Goal: Entertainment & Leisure: Consume media (video, audio)

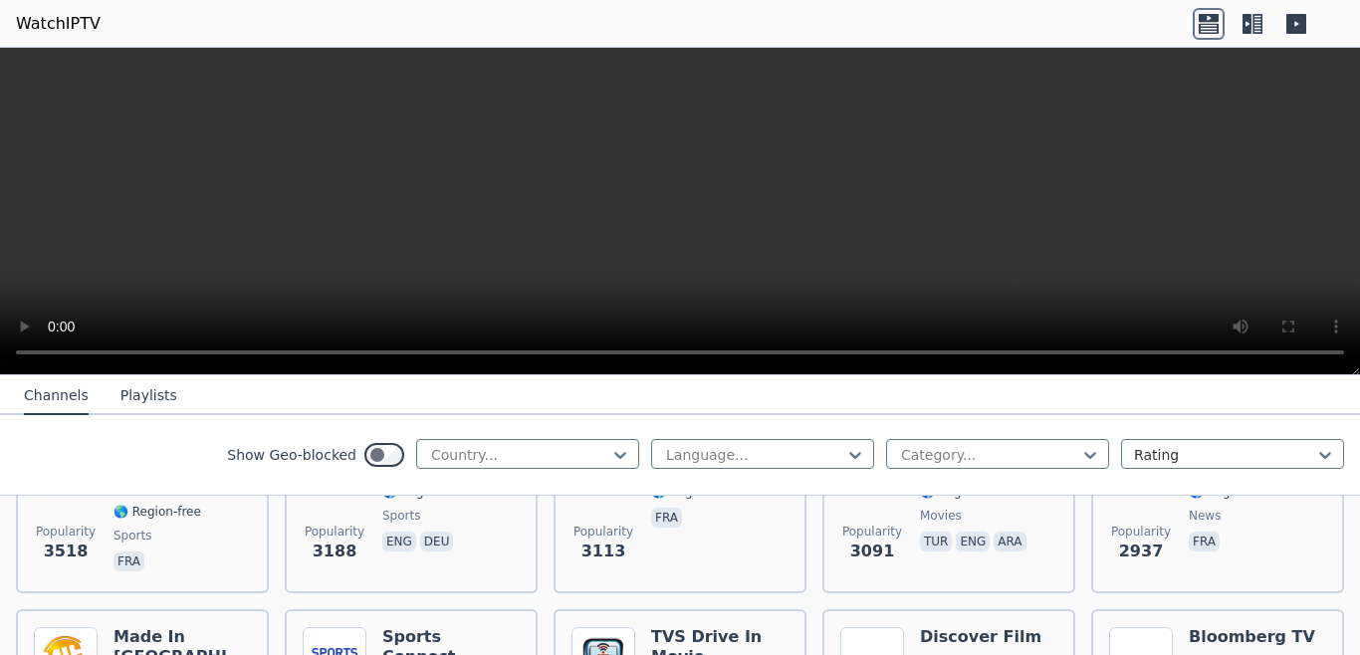
scroll to position [355, 0]
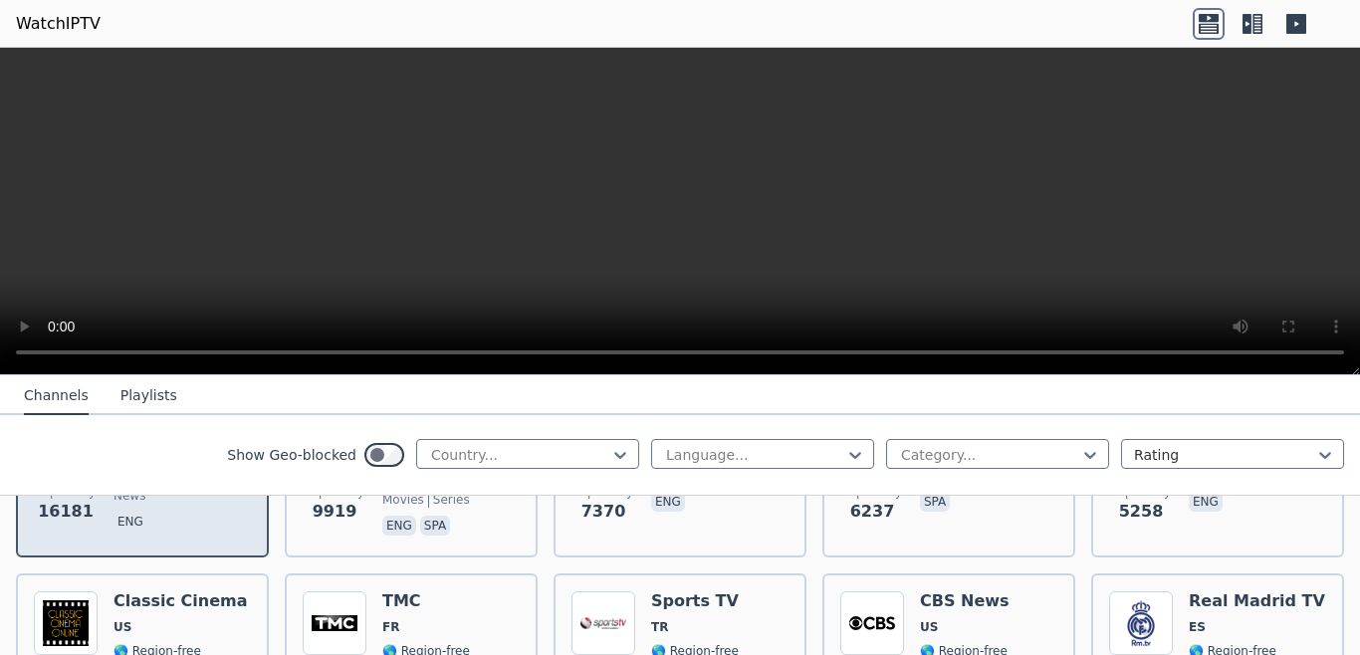
click at [196, 522] on div "[PERSON_NAME] US 🌎 Region-free news eng" at bounding box center [181, 465] width 137 height 147
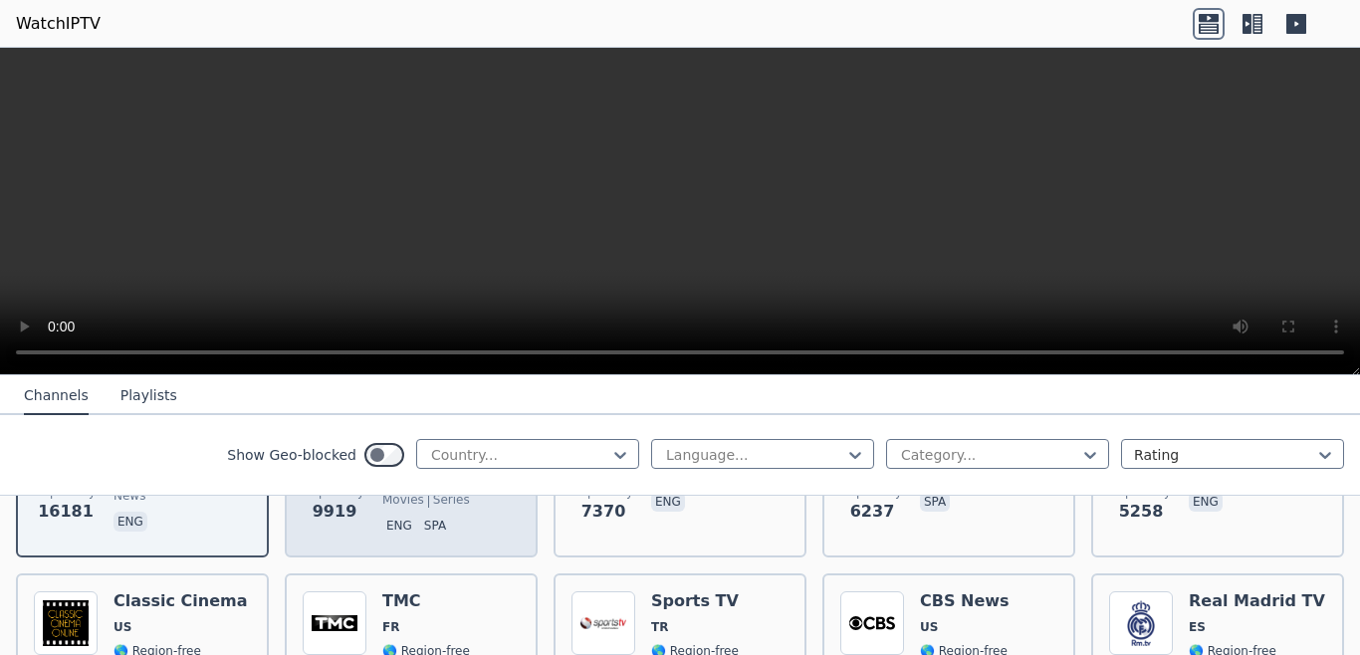
click at [393, 522] on span "eng spa" at bounding box center [432, 528] width 100 height 24
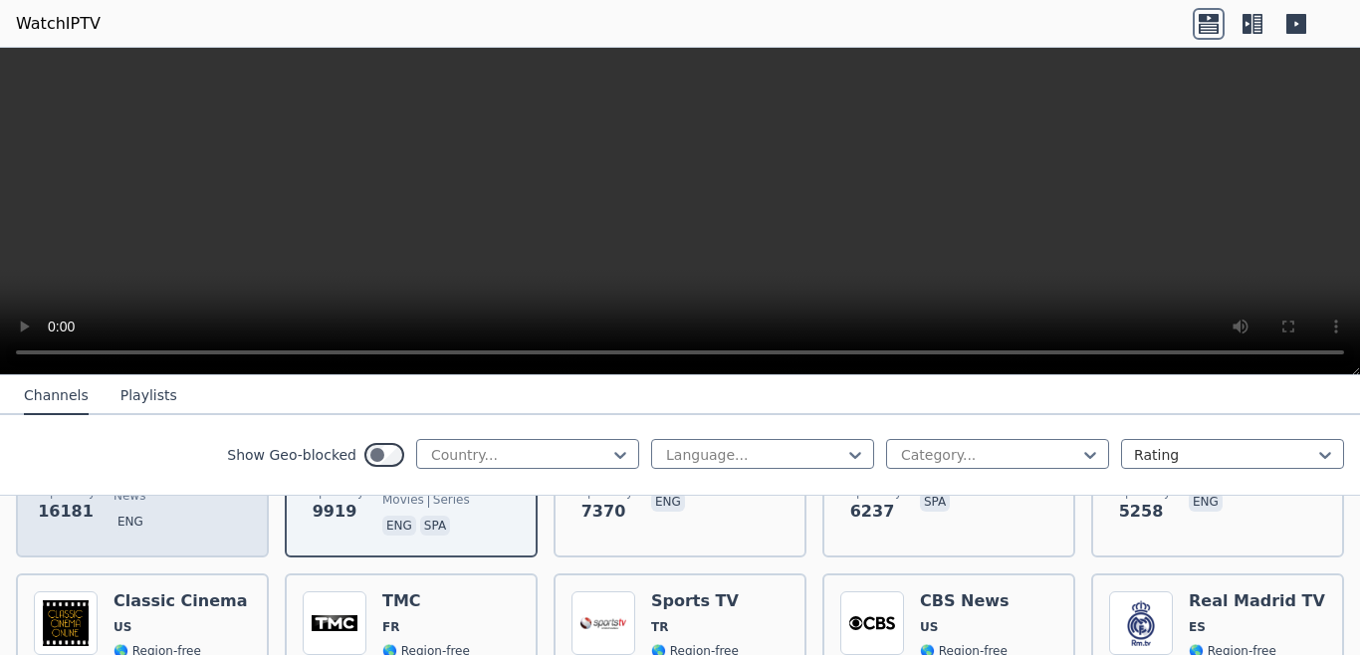
click at [194, 511] on div "[PERSON_NAME] US 🌎 Region-free news eng" at bounding box center [181, 465] width 137 height 147
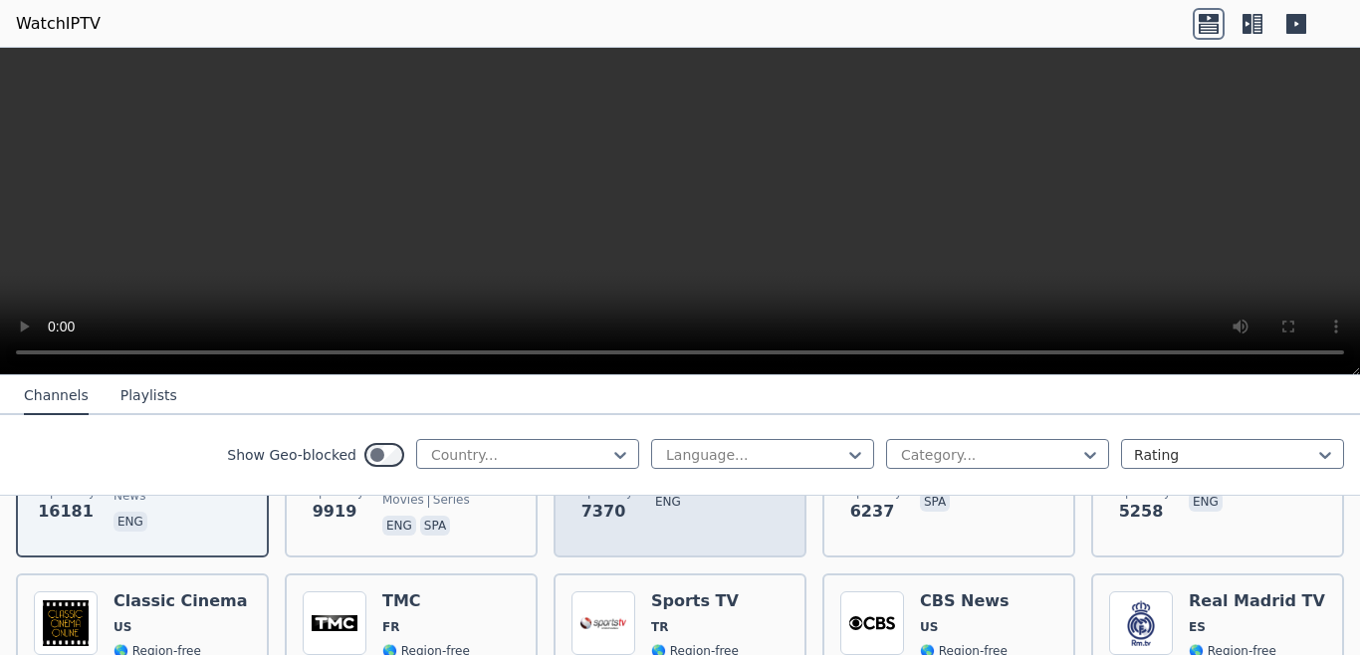
click at [714, 520] on div "MUTV UK 🌎 Region-free sports eng" at bounding box center [695, 465] width 88 height 147
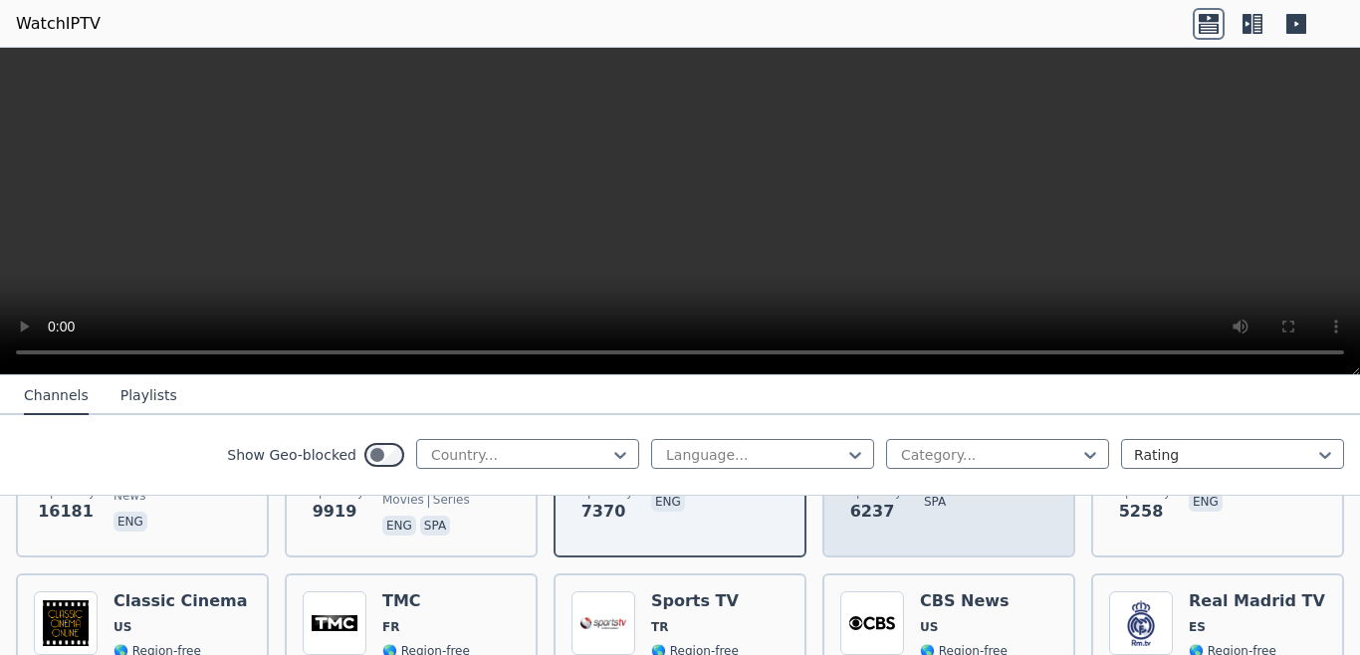
click at [888, 509] on span "Popularity 6237" at bounding box center [872, 504] width 64 height 64
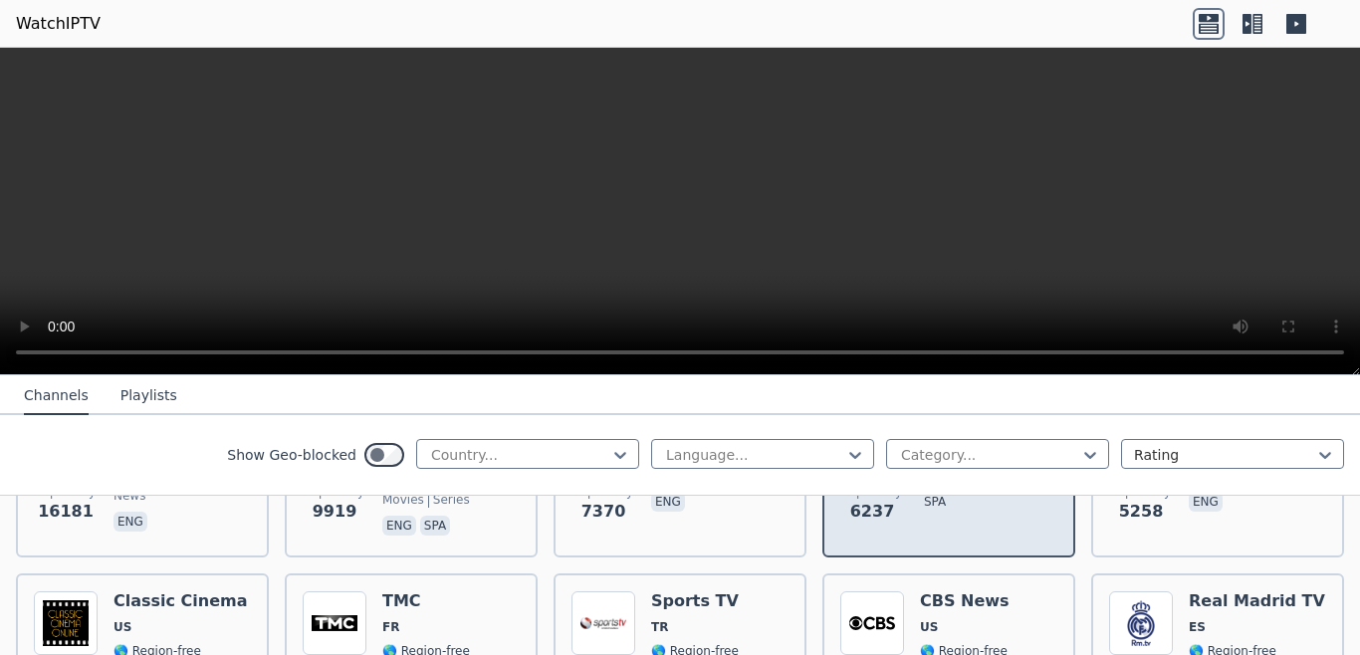
click at [888, 509] on span "Popularity 6237" at bounding box center [872, 504] width 64 height 64
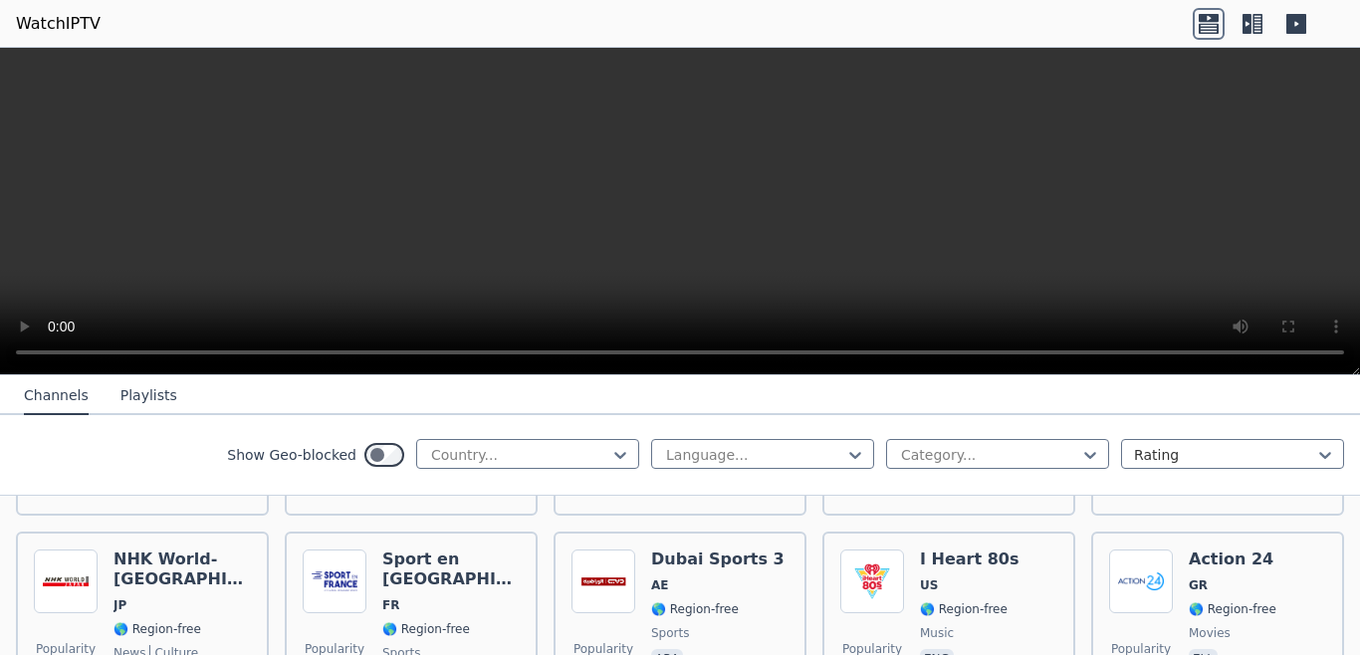
scroll to position [1599, 0]
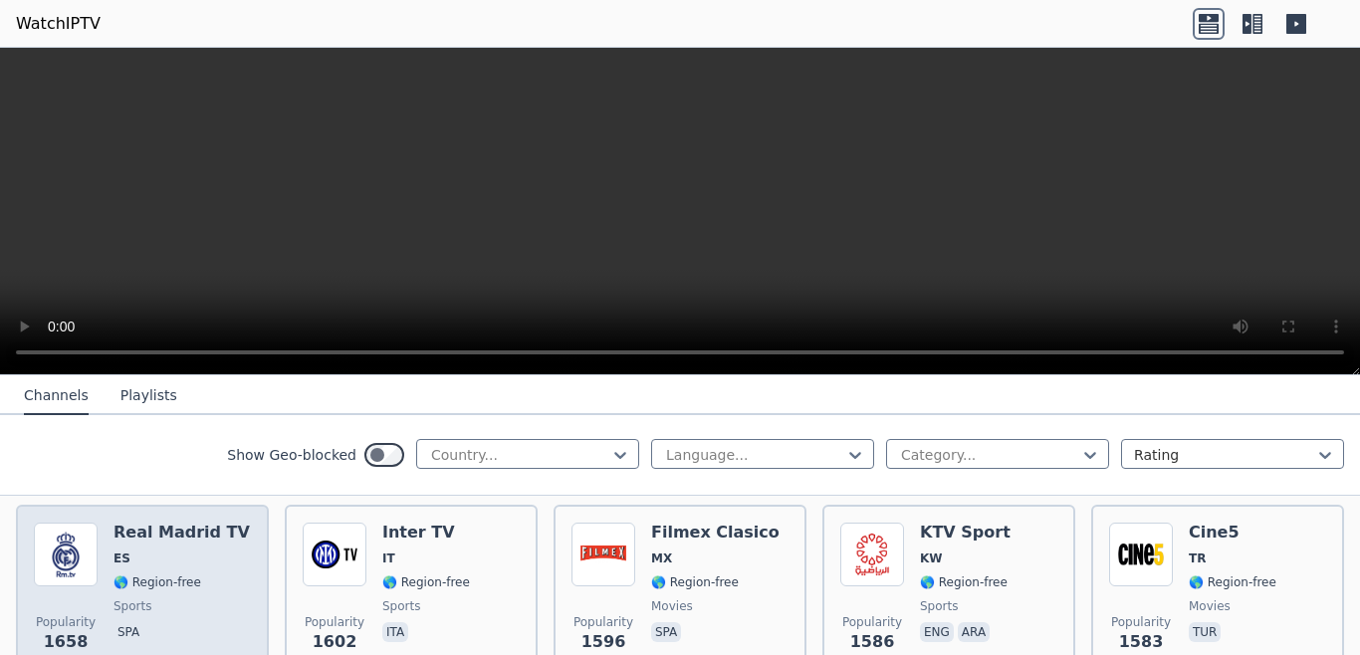
click at [136, 574] on span "🌎 Region-free" at bounding box center [157, 582] width 88 height 16
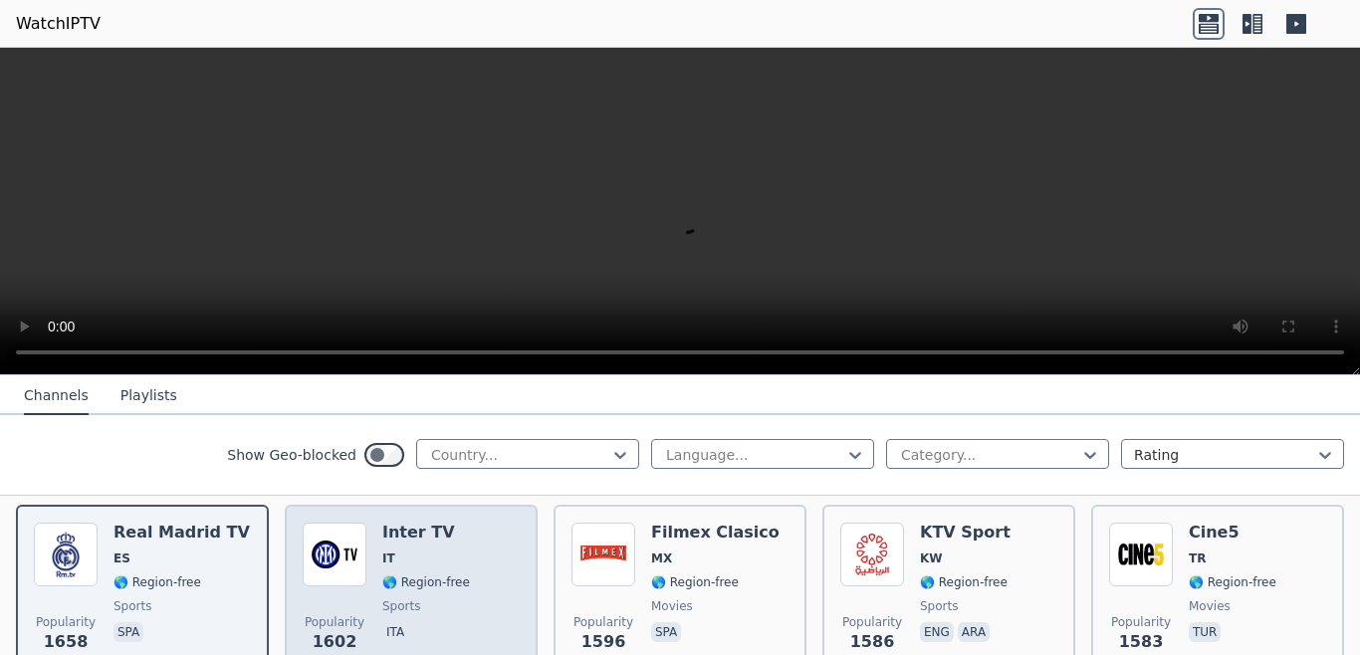
click at [427, 551] on span "IT" at bounding box center [426, 559] width 88 height 16
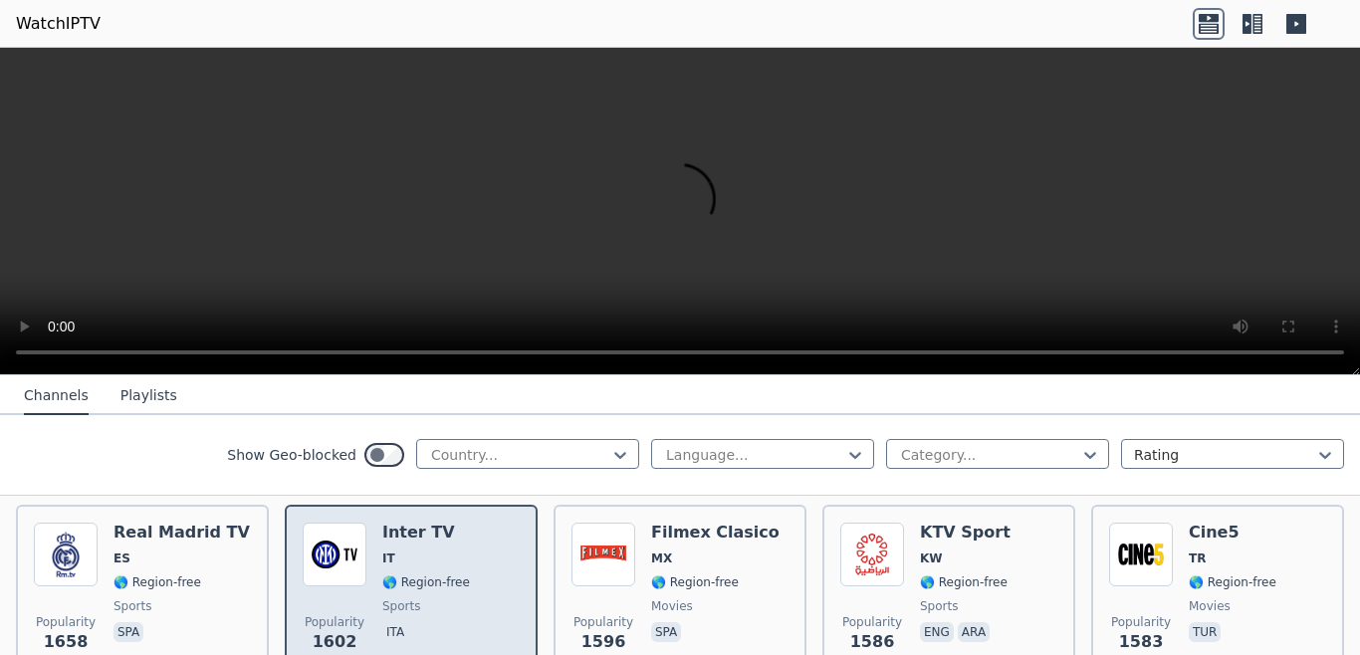
click at [427, 551] on span "IT" at bounding box center [426, 559] width 88 height 16
